Goal: Task Accomplishment & Management: Manage account settings

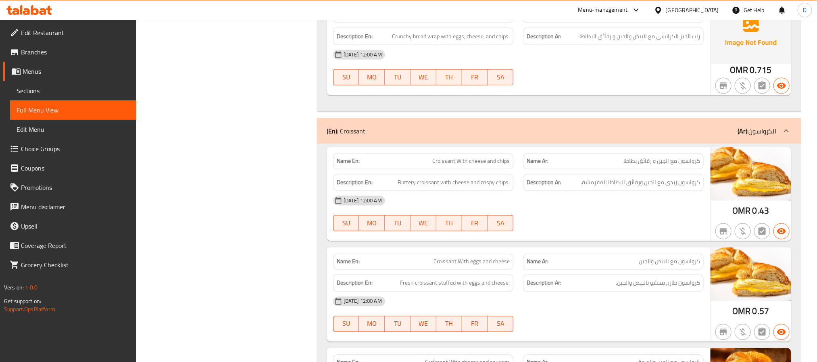
scroll to position [6072, 0]
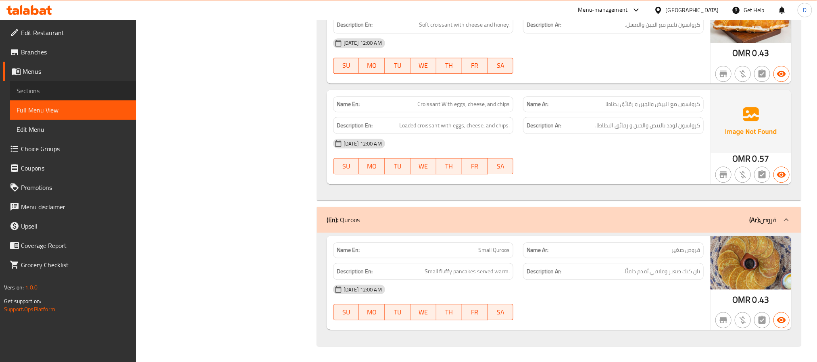
click at [106, 95] on span "Sections" at bounding box center [73, 91] width 113 height 10
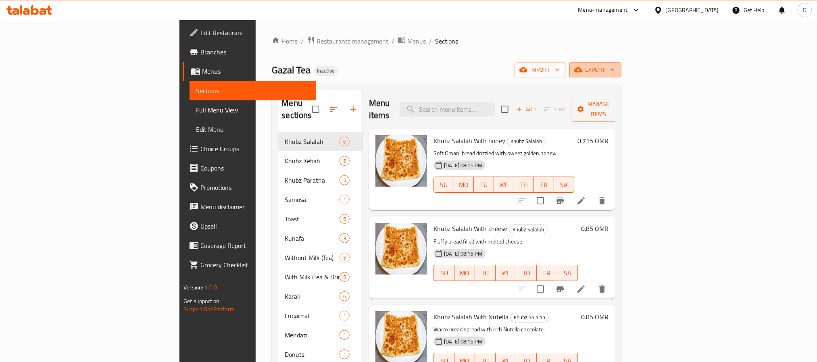
click at [615, 75] on span "export" at bounding box center [595, 70] width 39 height 10
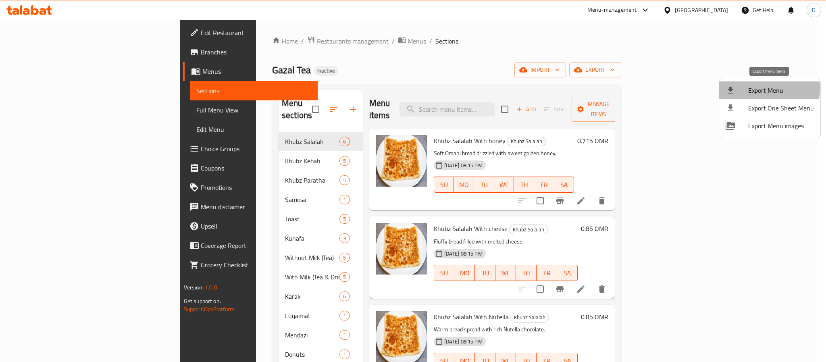
click at [759, 89] on span "Export Menu" at bounding box center [782, 91] width 66 height 10
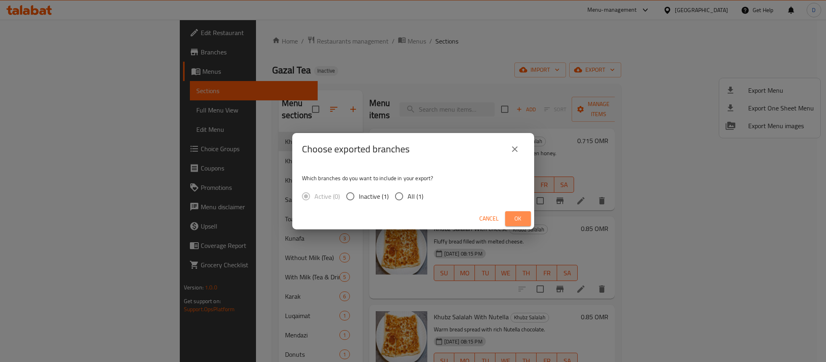
click at [513, 215] on span "Ok" at bounding box center [518, 219] width 13 height 10
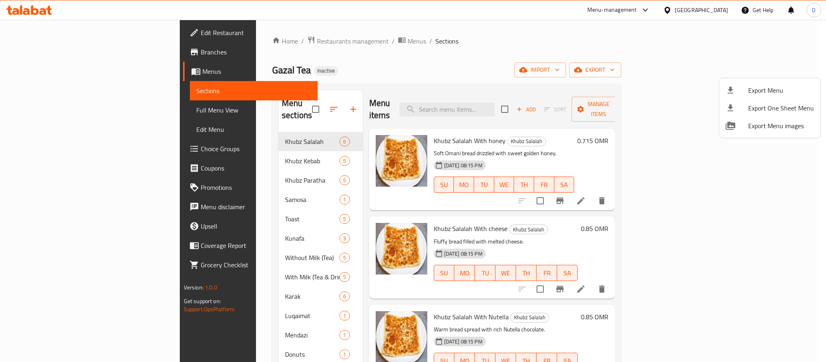
click at [141, 229] on div at bounding box center [413, 181] width 826 height 362
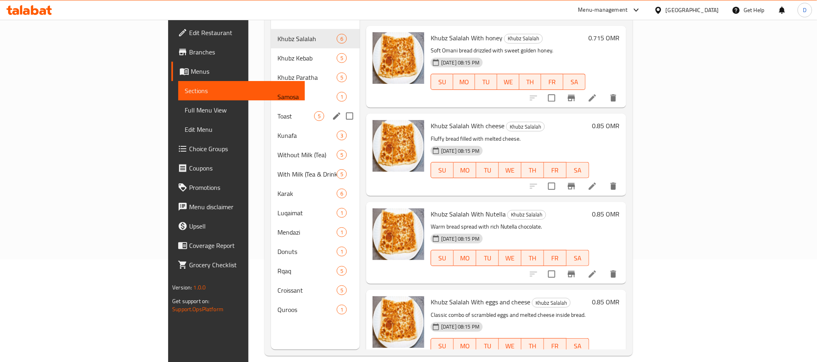
scroll to position [113, 0]
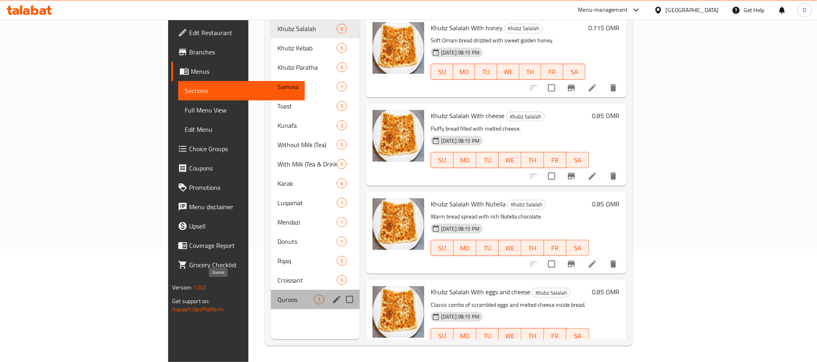
click at [277, 295] on span "Quroos" at bounding box center [295, 300] width 37 height 10
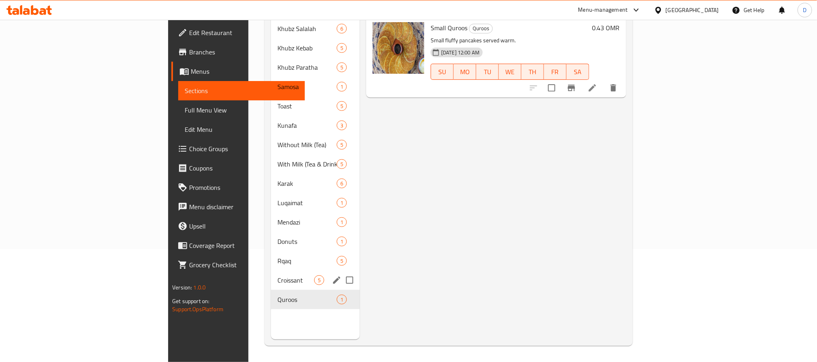
click at [271, 271] on div "Croissant 5" at bounding box center [315, 280] width 89 height 19
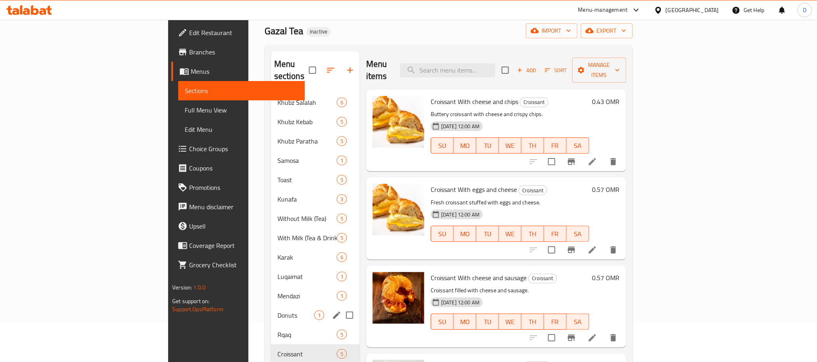
scroll to position [61, 0]
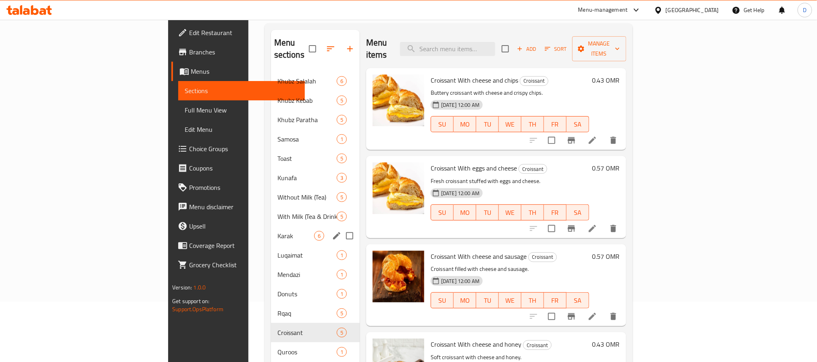
click at [271, 226] on div "Karak 6" at bounding box center [315, 235] width 89 height 19
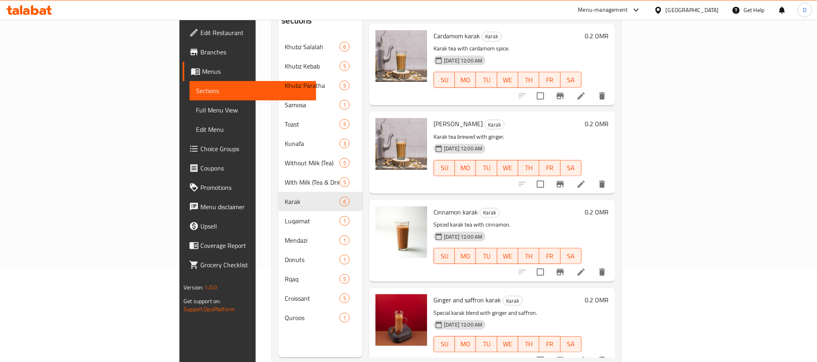
scroll to position [113, 0]
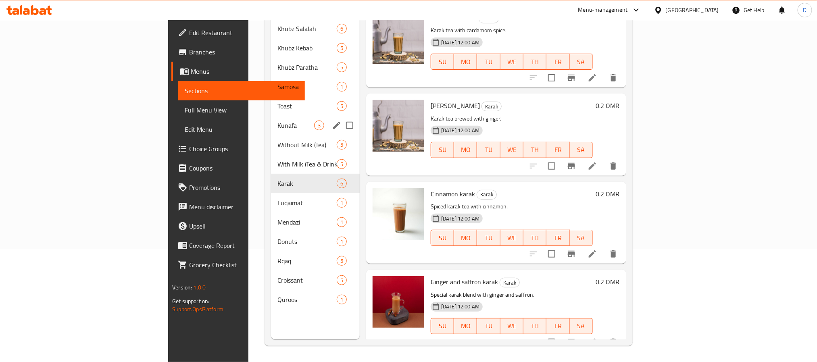
click at [271, 121] on div "Kunafa 3" at bounding box center [315, 125] width 89 height 19
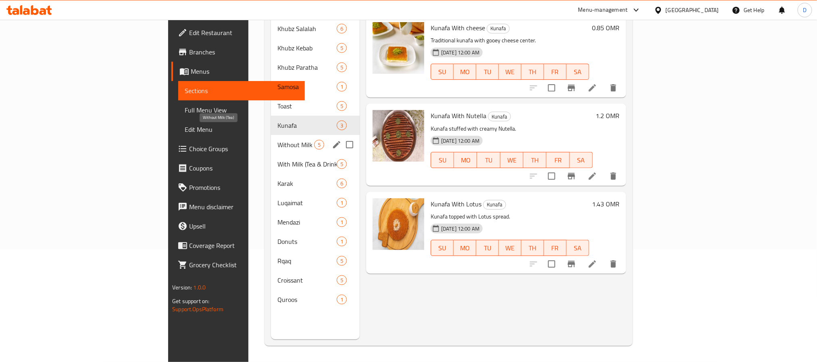
click at [277, 140] on span "Without Milk (Tea)" at bounding box center [295, 145] width 37 height 10
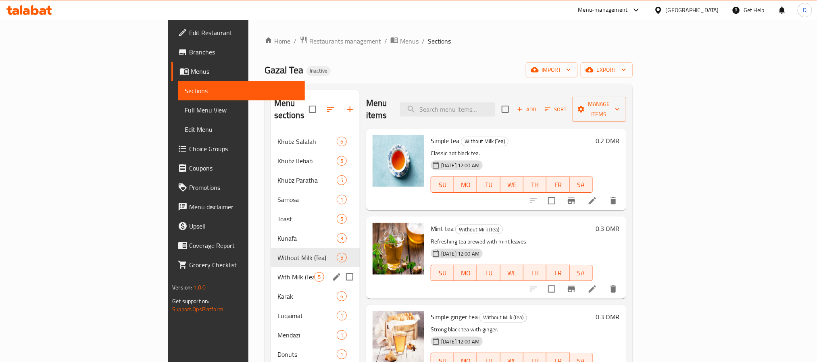
click at [277, 272] on span "With Milk (Tea & Drinks)" at bounding box center [295, 277] width 37 height 10
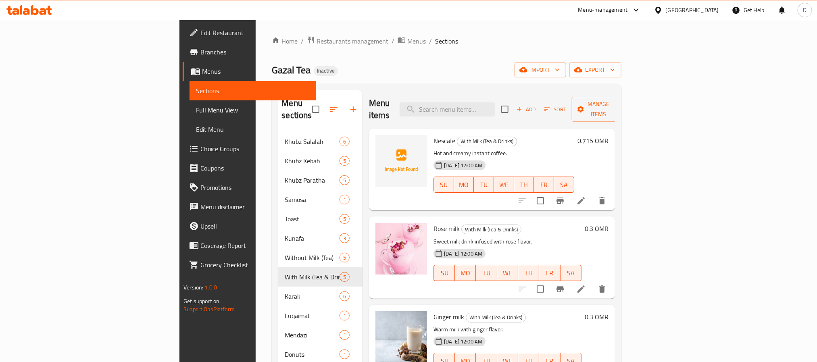
click at [434, 135] on span "Nescafe" at bounding box center [445, 141] width 22 height 12
copy h6 "Nescafe"
click at [615, 68] on span "export" at bounding box center [595, 70] width 39 height 10
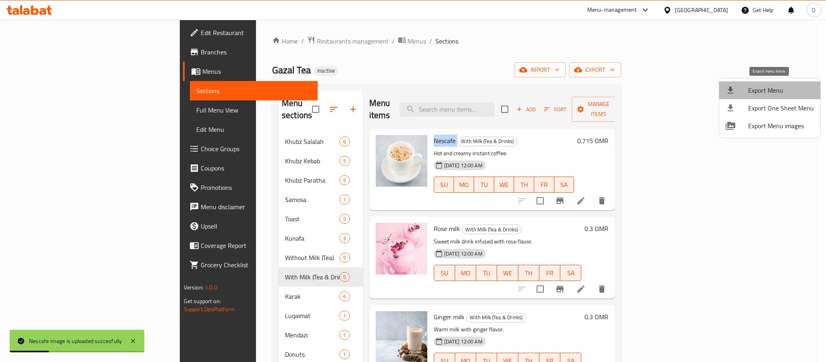
click at [774, 86] on span "Export Menu" at bounding box center [782, 91] width 66 height 10
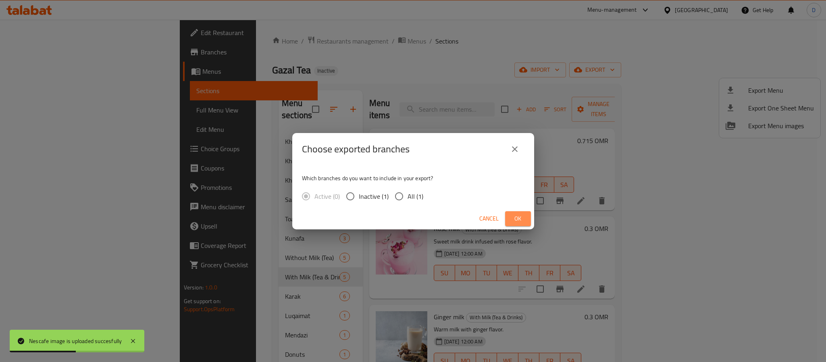
click at [516, 216] on span "Ok" at bounding box center [518, 219] width 13 height 10
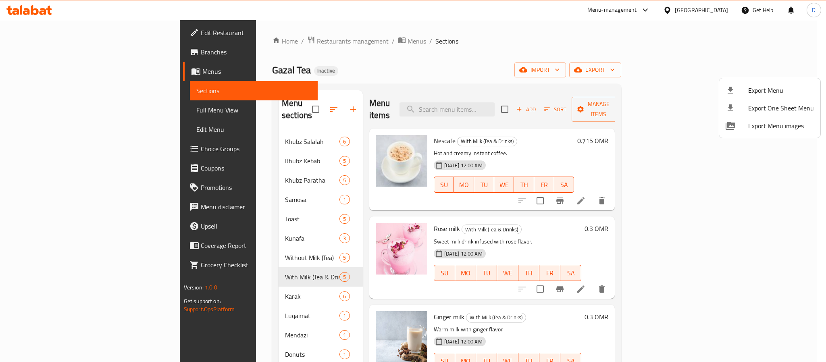
click at [713, 14] on div at bounding box center [413, 181] width 826 height 362
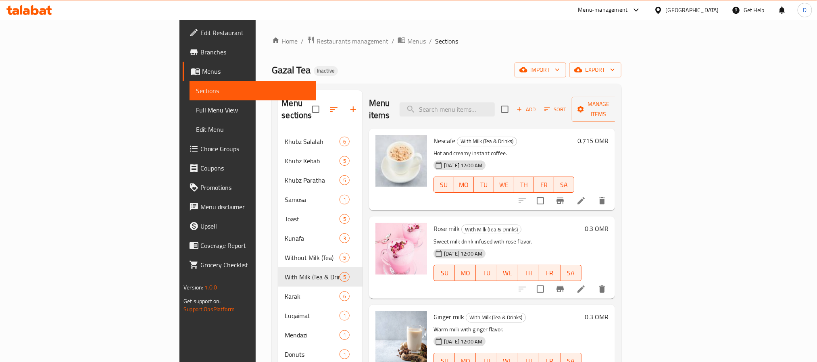
click at [718, 14] on div "Oman" at bounding box center [692, 10] width 53 height 9
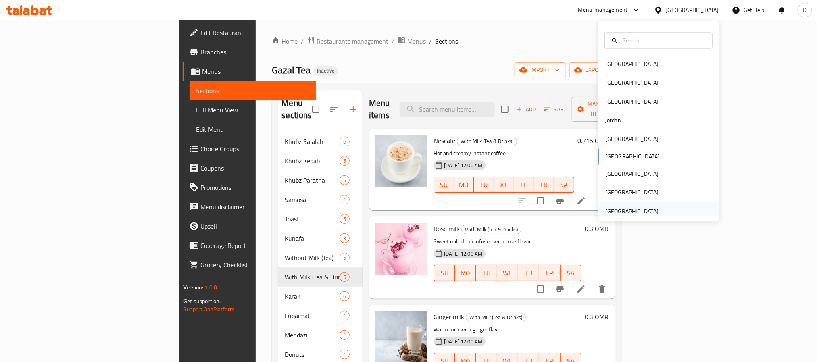
click at [639, 214] on div "[GEOGRAPHIC_DATA]" at bounding box center [631, 211] width 53 height 9
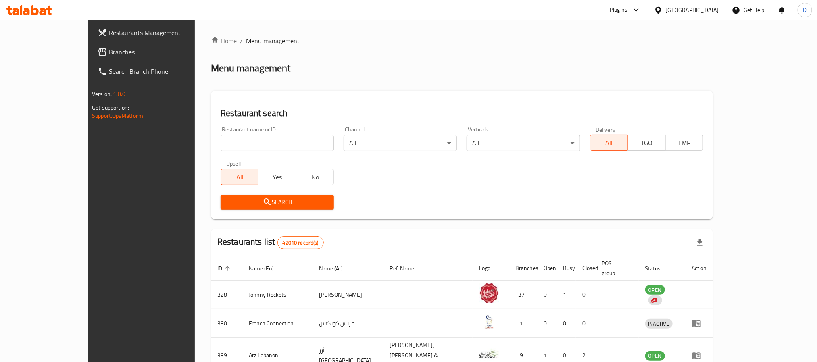
click at [624, 10] on div "Plugins" at bounding box center [619, 10] width 18 height 10
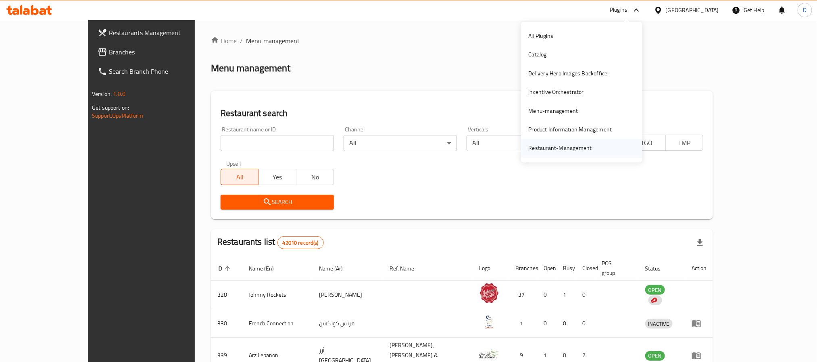
click at [572, 151] on div "Restaurant-Management" at bounding box center [560, 148] width 63 height 9
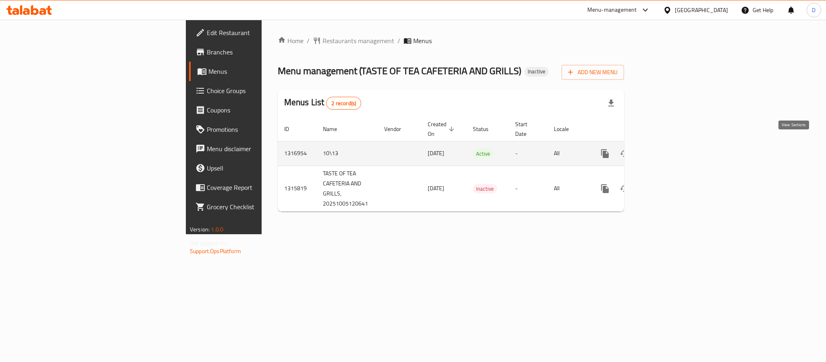
click at [668, 149] on icon "enhanced table" at bounding box center [664, 154] width 10 height 10
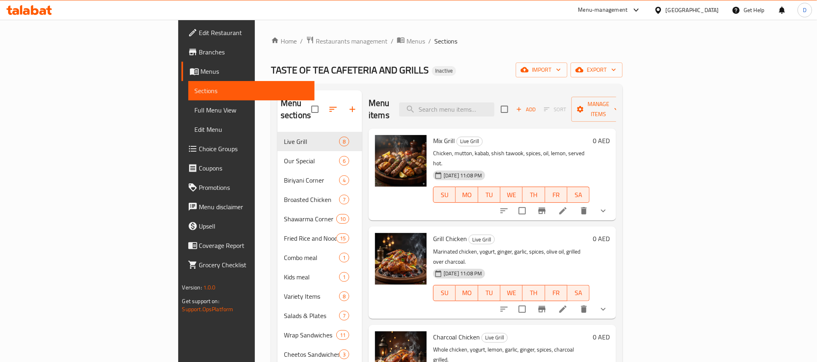
click at [195, 106] on span "Full Menu View" at bounding box center [251, 110] width 113 height 10
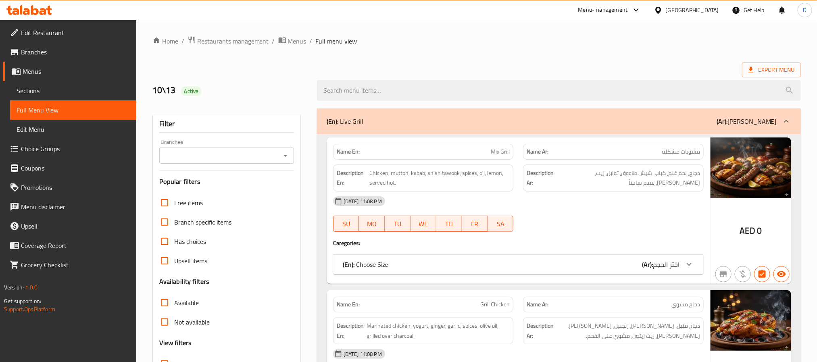
click at [359, 149] on strong "Name En:" at bounding box center [348, 152] width 23 height 8
copy strong "Name En:"
